Goal: Find contact information: Find contact information

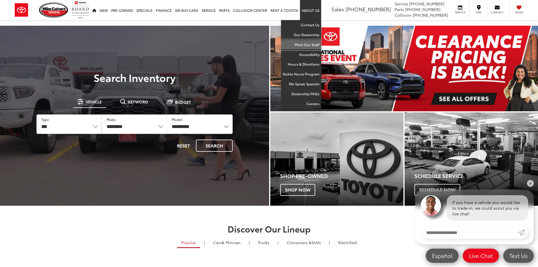
click at [305, 42] on link "Meet Our Staff" at bounding box center [301, 45] width 40 height 10
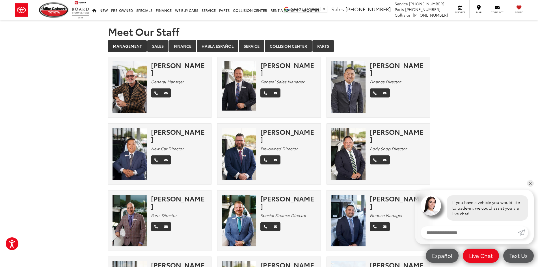
click at [132, 87] on img at bounding box center [130, 87] width 34 height 52
click at [176, 62] on div "[PERSON_NAME]" at bounding box center [179, 68] width 56 height 15
click at [167, 68] on div "[PERSON_NAME]" at bounding box center [179, 68] width 56 height 15
